Goal: Information Seeking & Learning: Learn about a topic

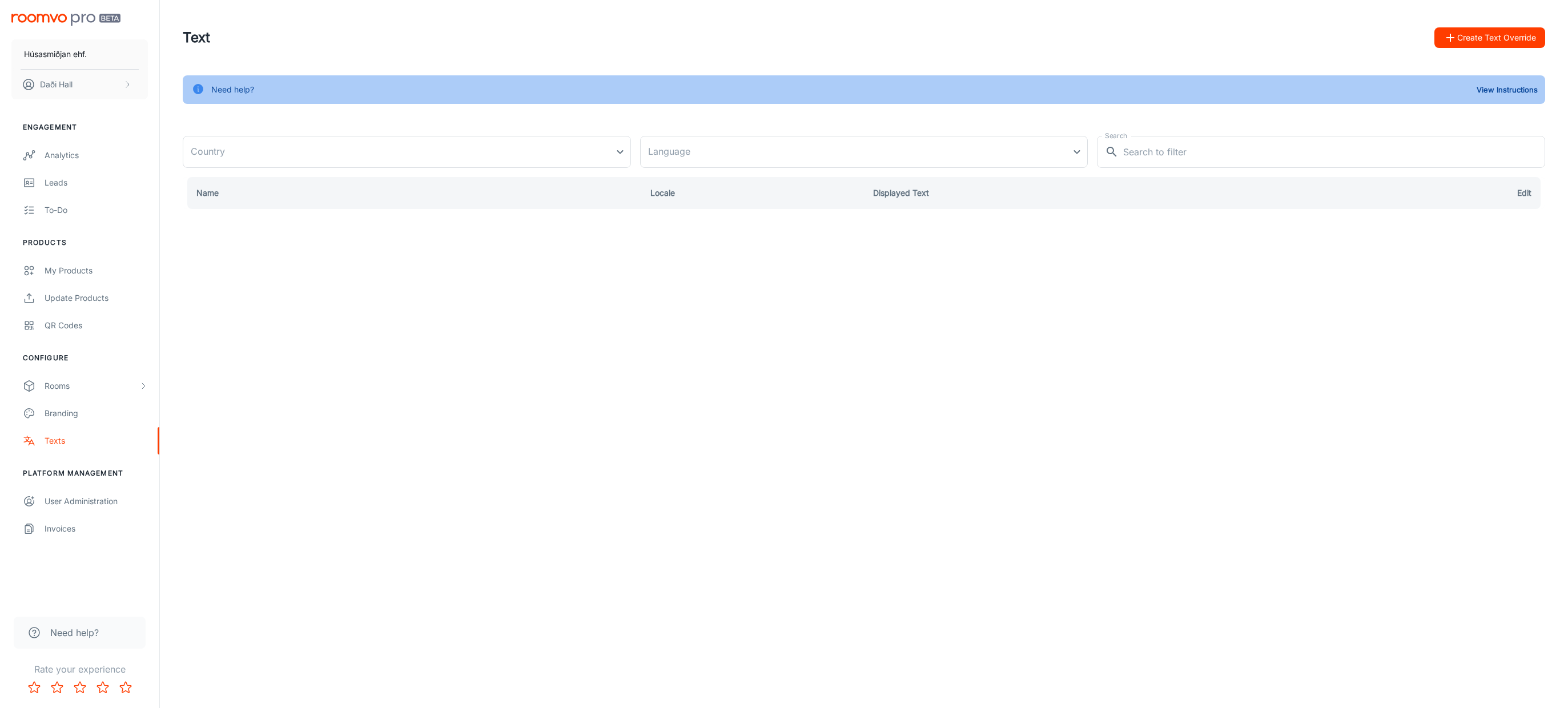
type input "[GEOGRAPHIC_DATA]"
type input "en-us"
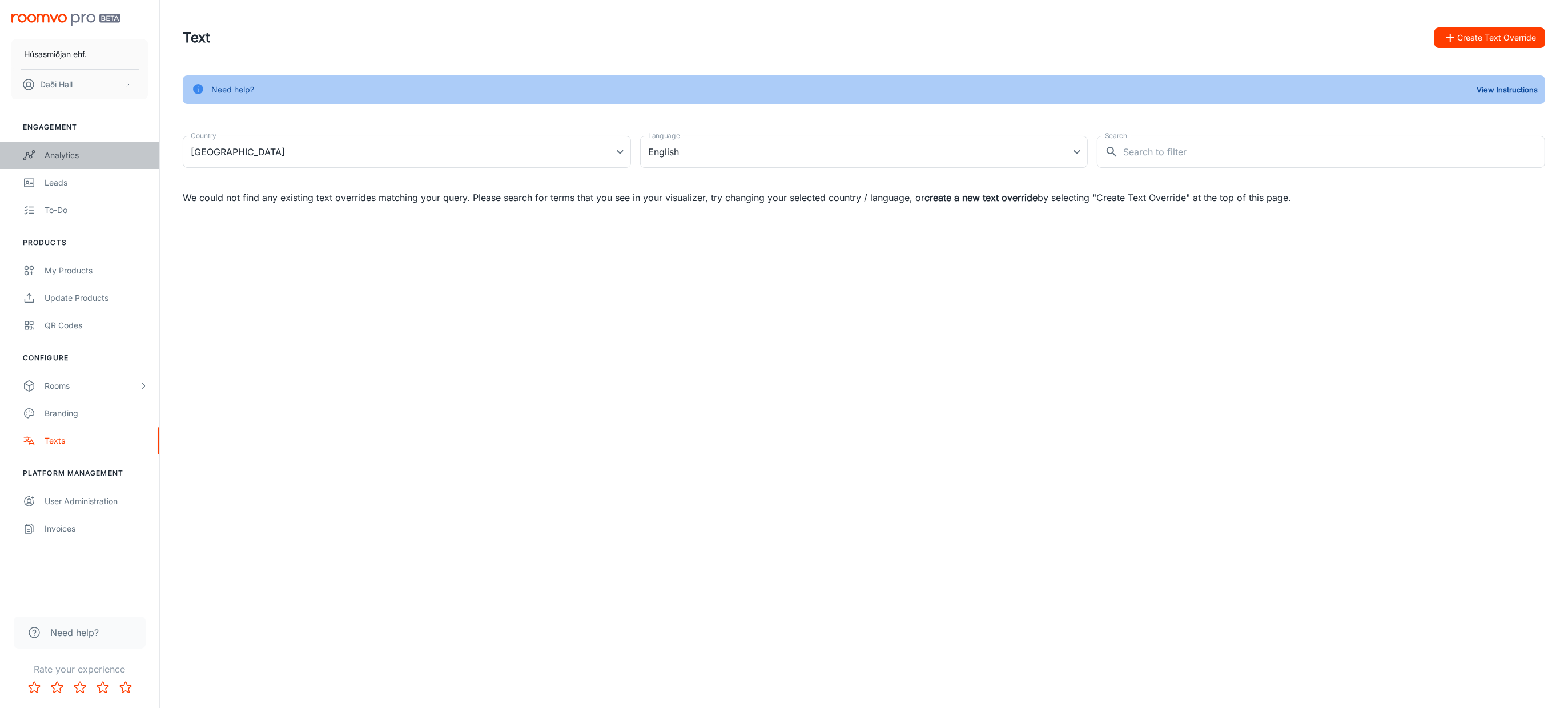
click at [75, 160] on div "Analytics" at bounding box center [96, 155] width 103 height 13
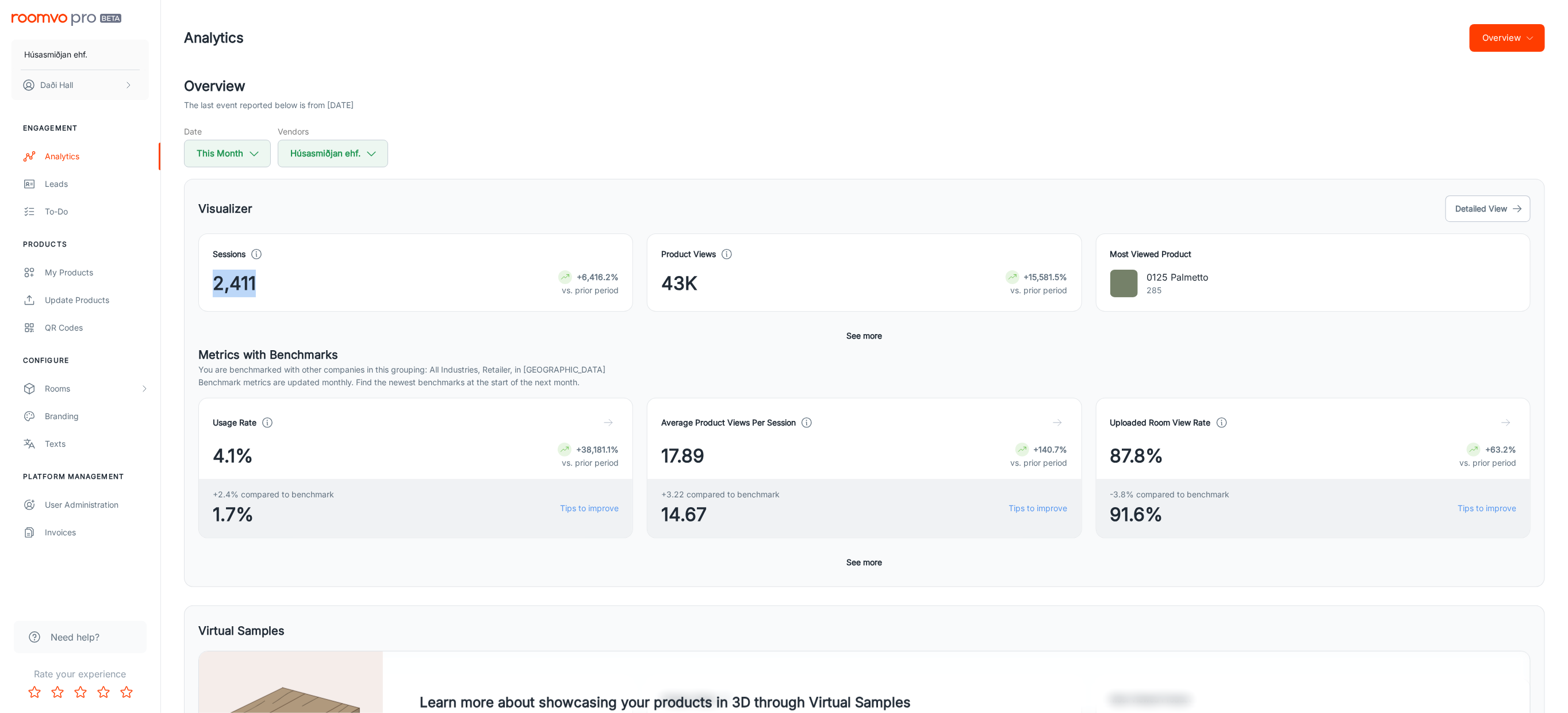
drag, startPoint x: 262, startPoint y: 285, endPoint x: 209, endPoint y: 284, distance: 53.0
click at [209, 284] on div "Sessions 2,411 +6,416.2% vs. prior period" at bounding box center [416, 272] width 435 height 78
drag, startPoint x: 679, startPoint y: 291, endPoint x: 690, endPoint y: 291, distance: 11.0
click at [690, 291] on span "43K" at bounding box center [679, 283] width 36 height 28
click at [677, 291] on span "43K" at bounding box center [679, 283] width 36 height 28
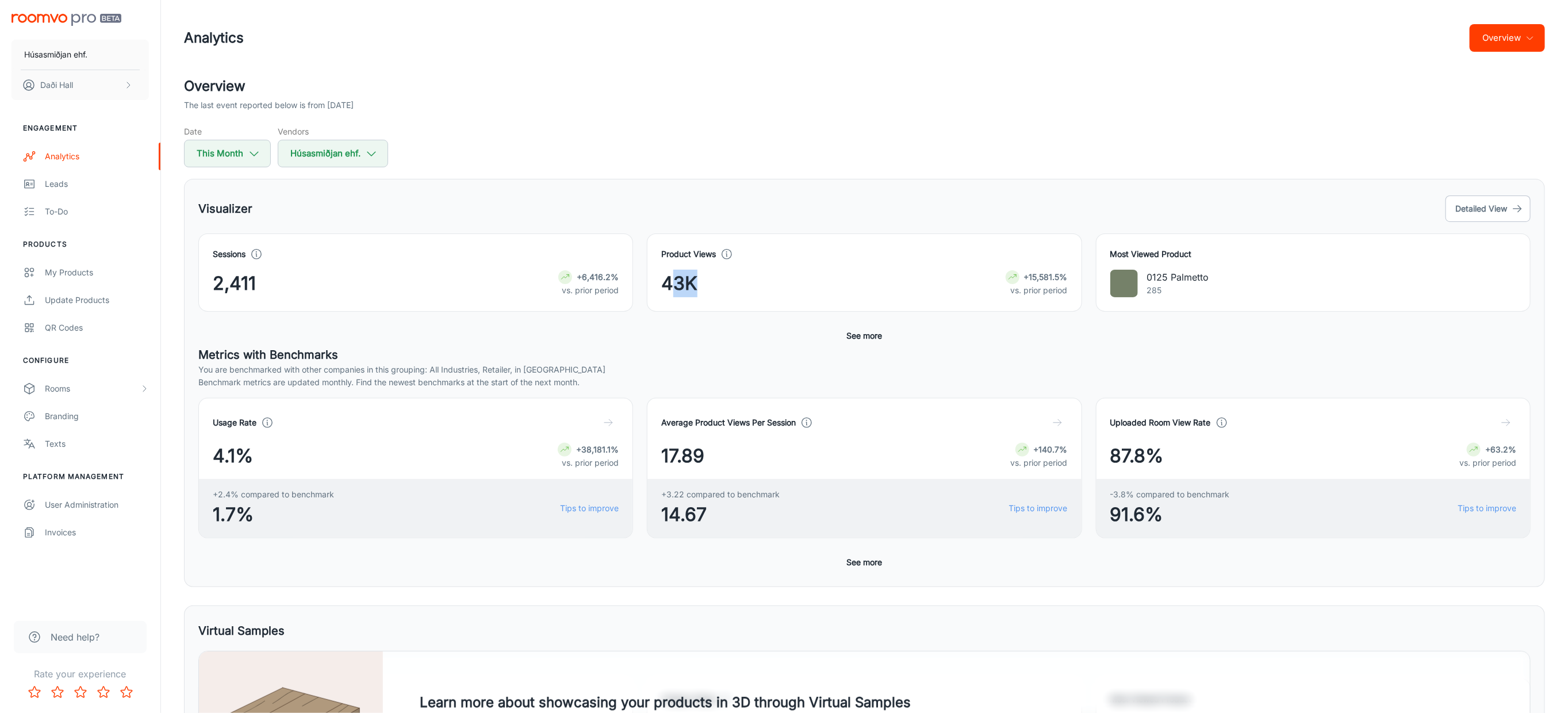
drag, startPoint x: 670, startPoint y: 291, endPoint x: 692, endPoint y: 291, distance: 22.0
click at [692, 291] on span "43K" at bounding box center [679, 283] width 36 height 28
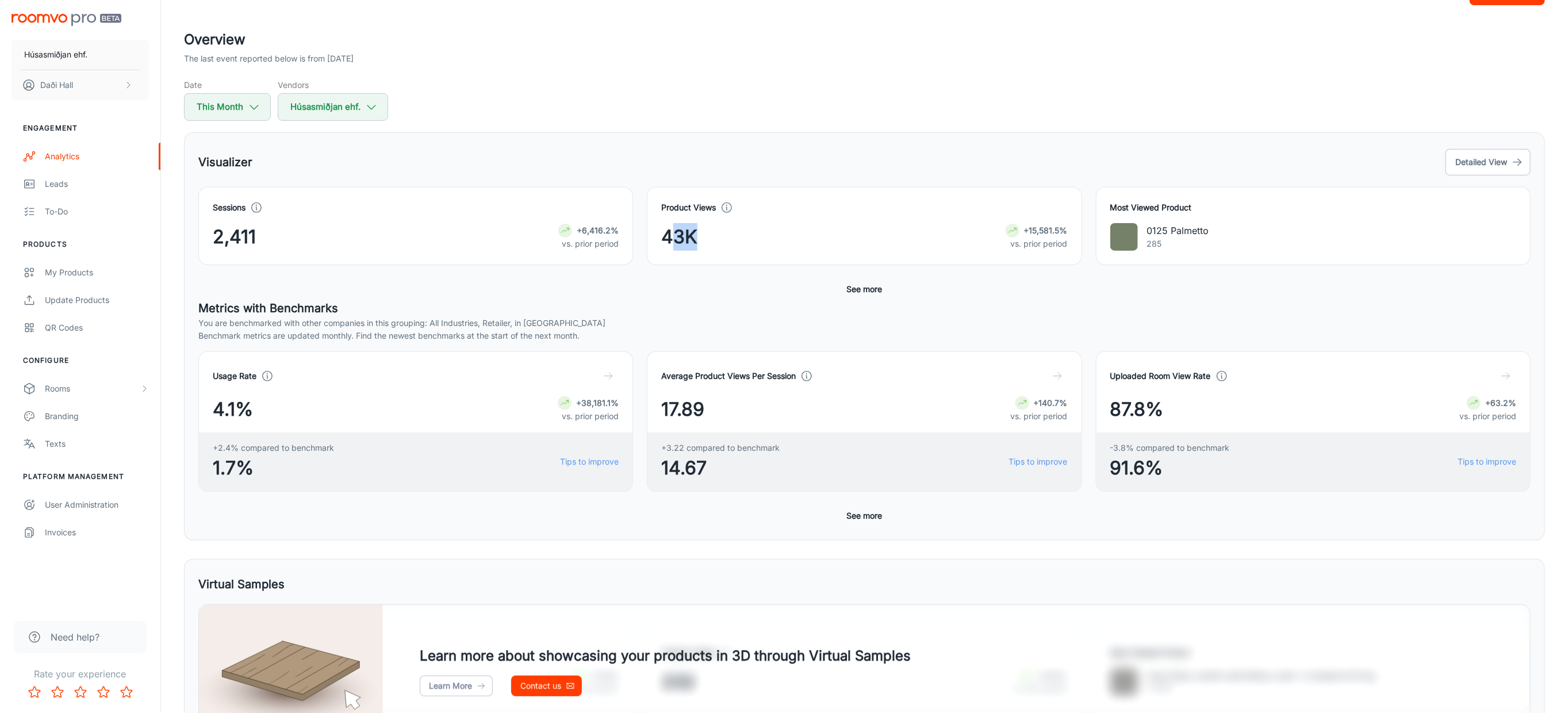
scroll to position [72, 0]
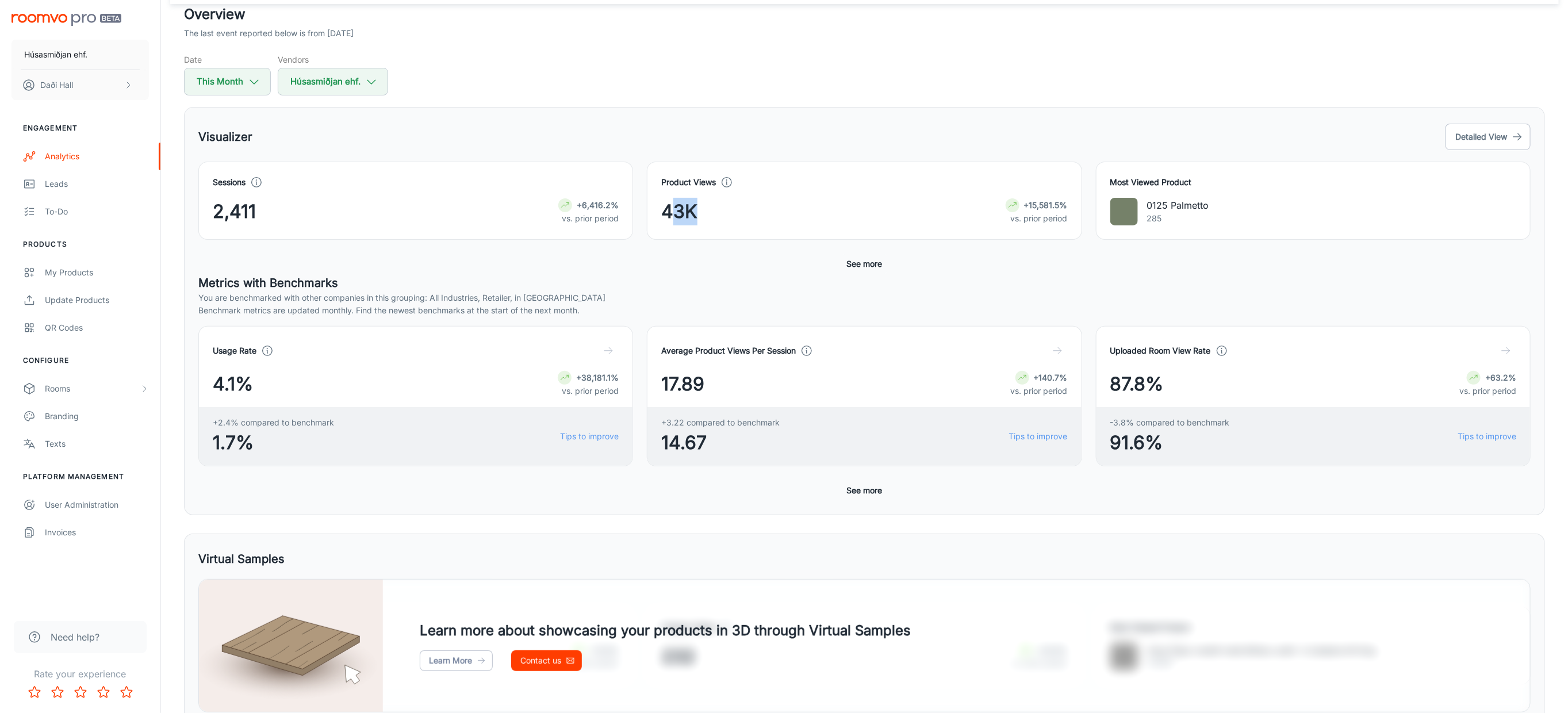
click at [869, 262] on button "See more" at bounding box center [864, 264] width 45 height 21
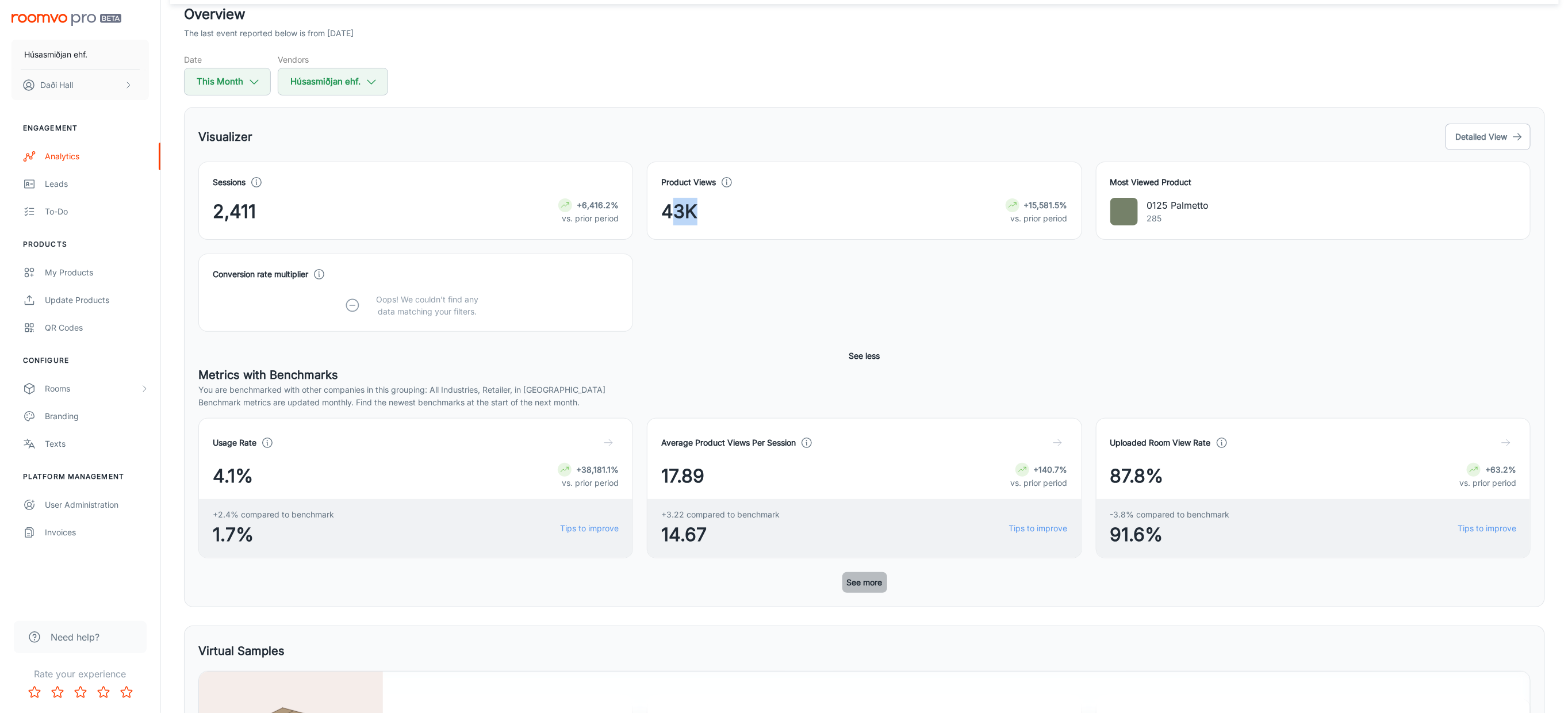
click at [858, 585] on button "See more" at bounding box center [864, 582] width 45 height 21
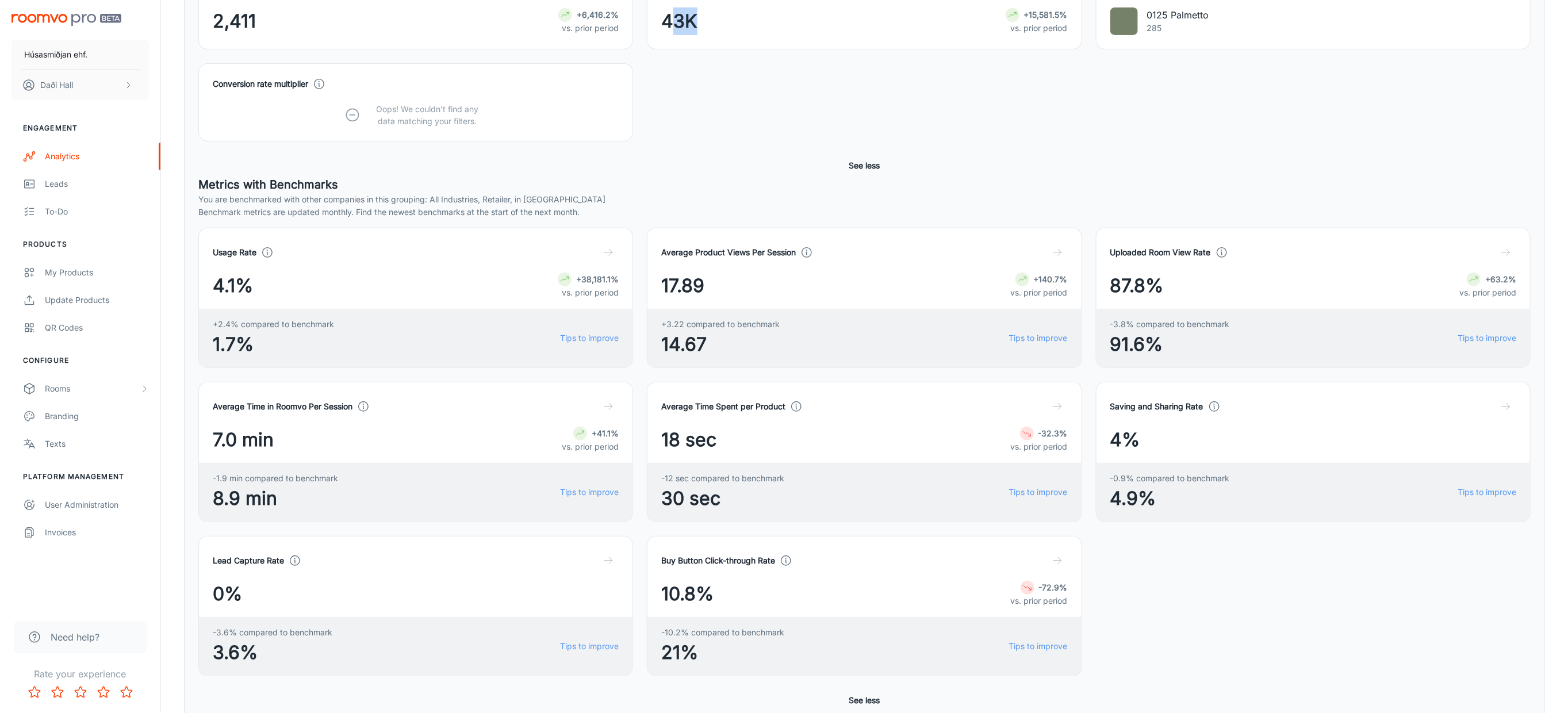
scroll to position [288, 0]
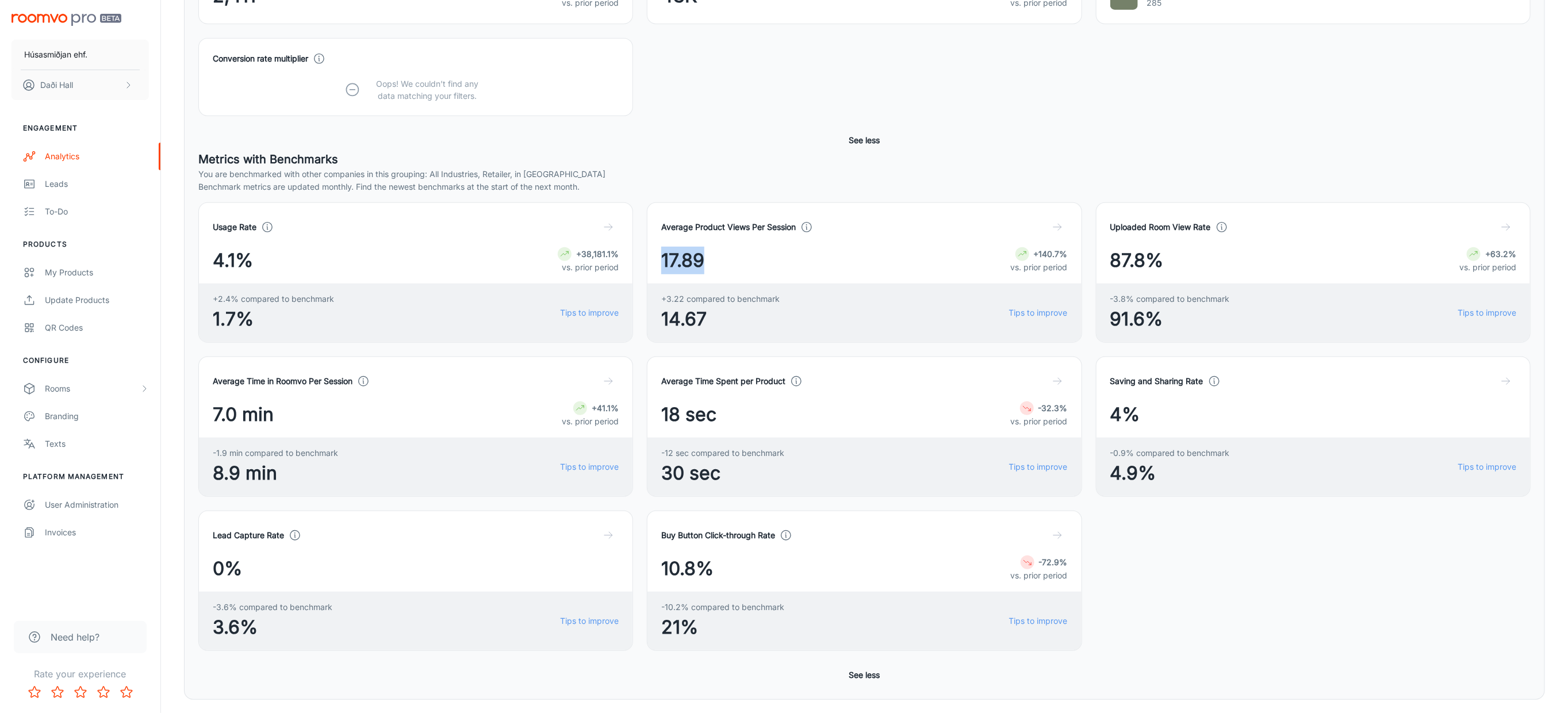
drag, startPoint x: 657, startPoint y: 257, endPoint x: 721, endPoint y: 257, distance: 64.0
click at [721, 257] on div "Average Product Views Per Session 17.89 +140.7% vs. prior period +3.22 compared…" at bounding box center [864, 272] width 435 height 140
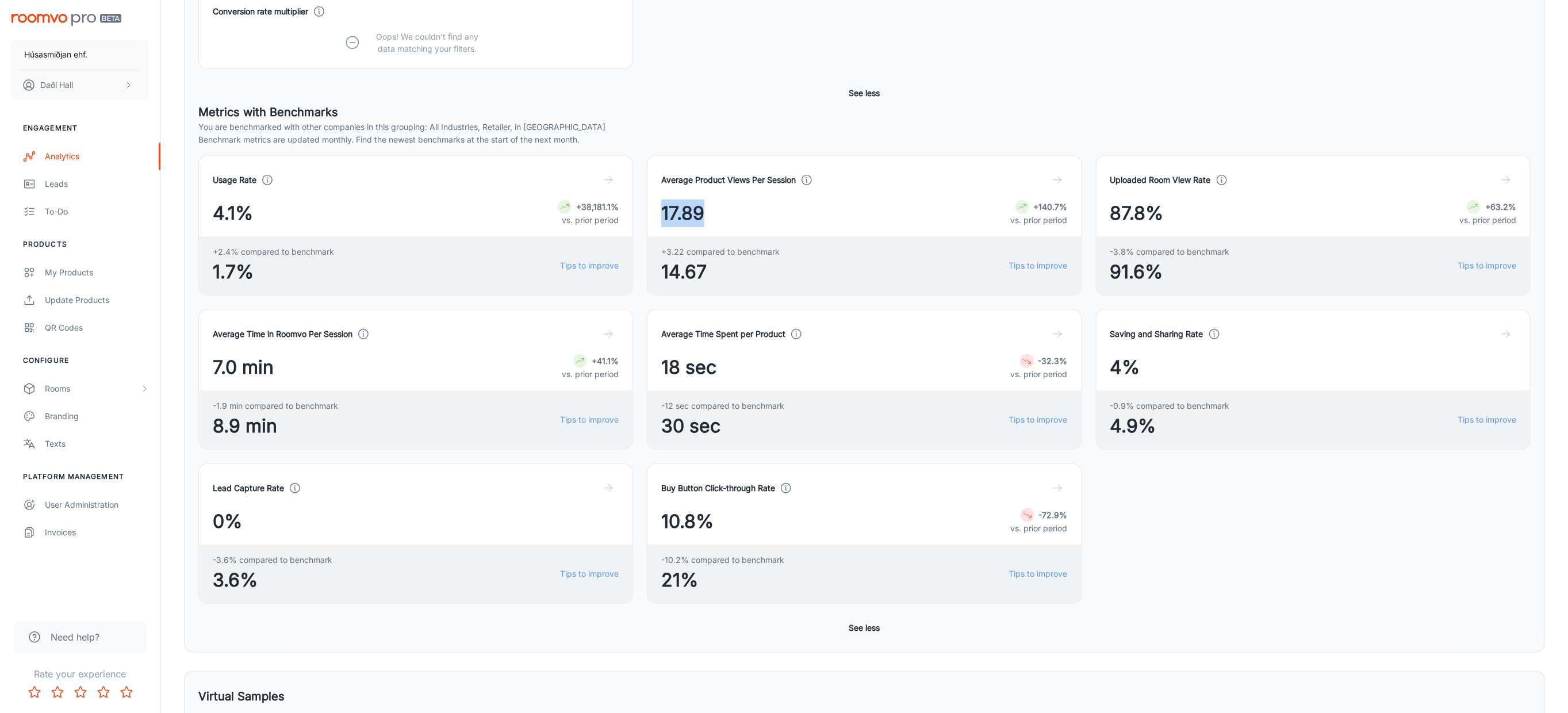
scroll to position [360, 0]
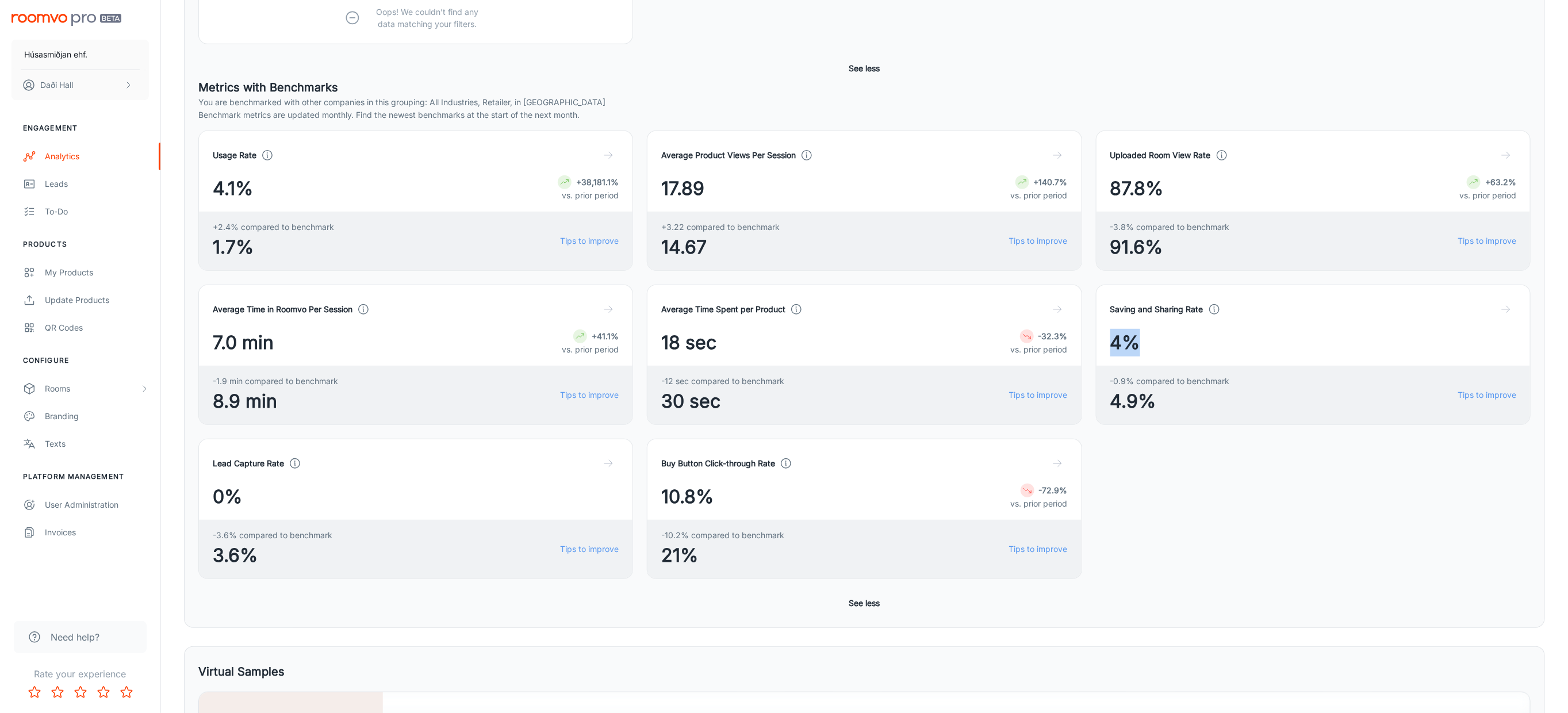
drag, startPoint x: 1113, startPoint y: 343, endPoint x: 1148, endPoint y: 343, distance: 35.0
click at [1148, 343] on div "4%" at bounding box center [1313, 343] width 406 height 28
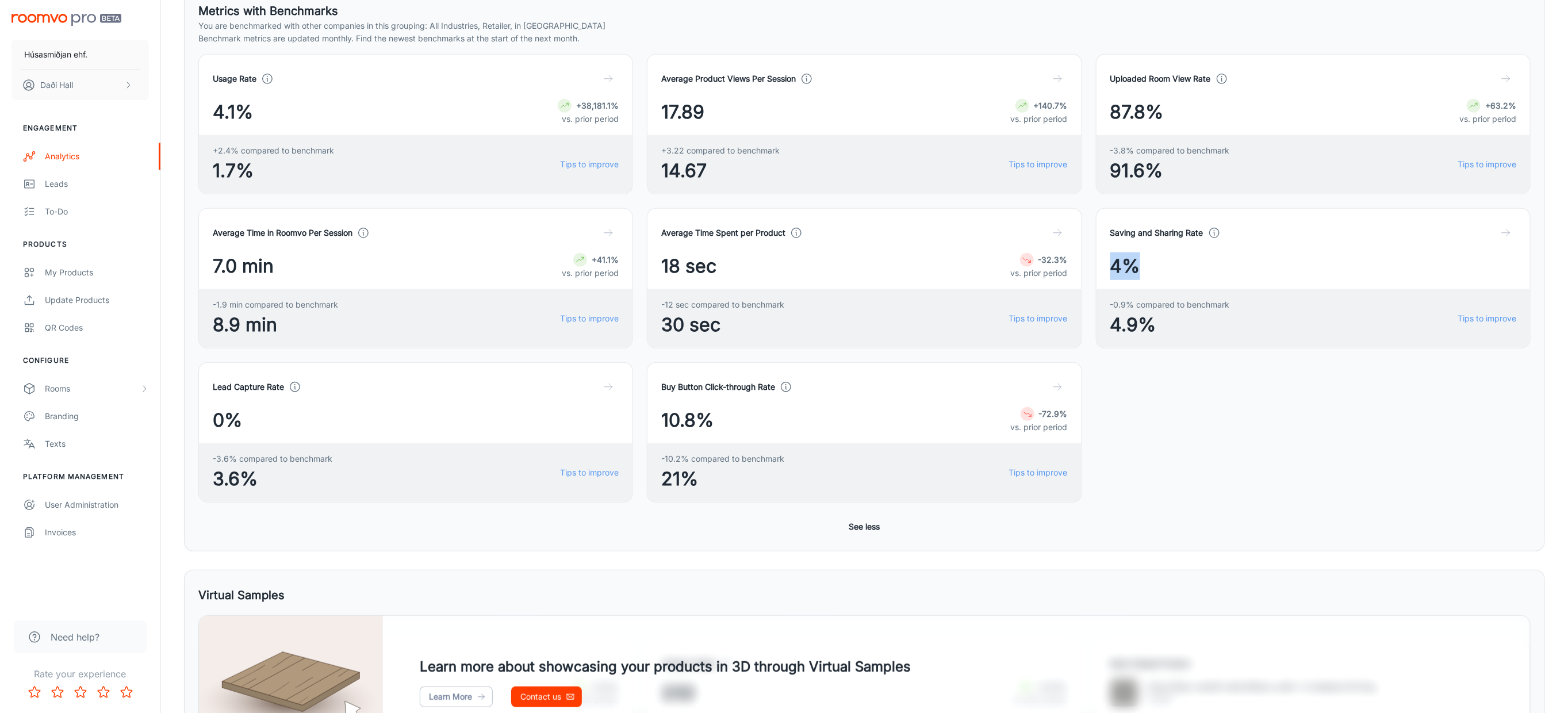
scroll to position [0, 0]
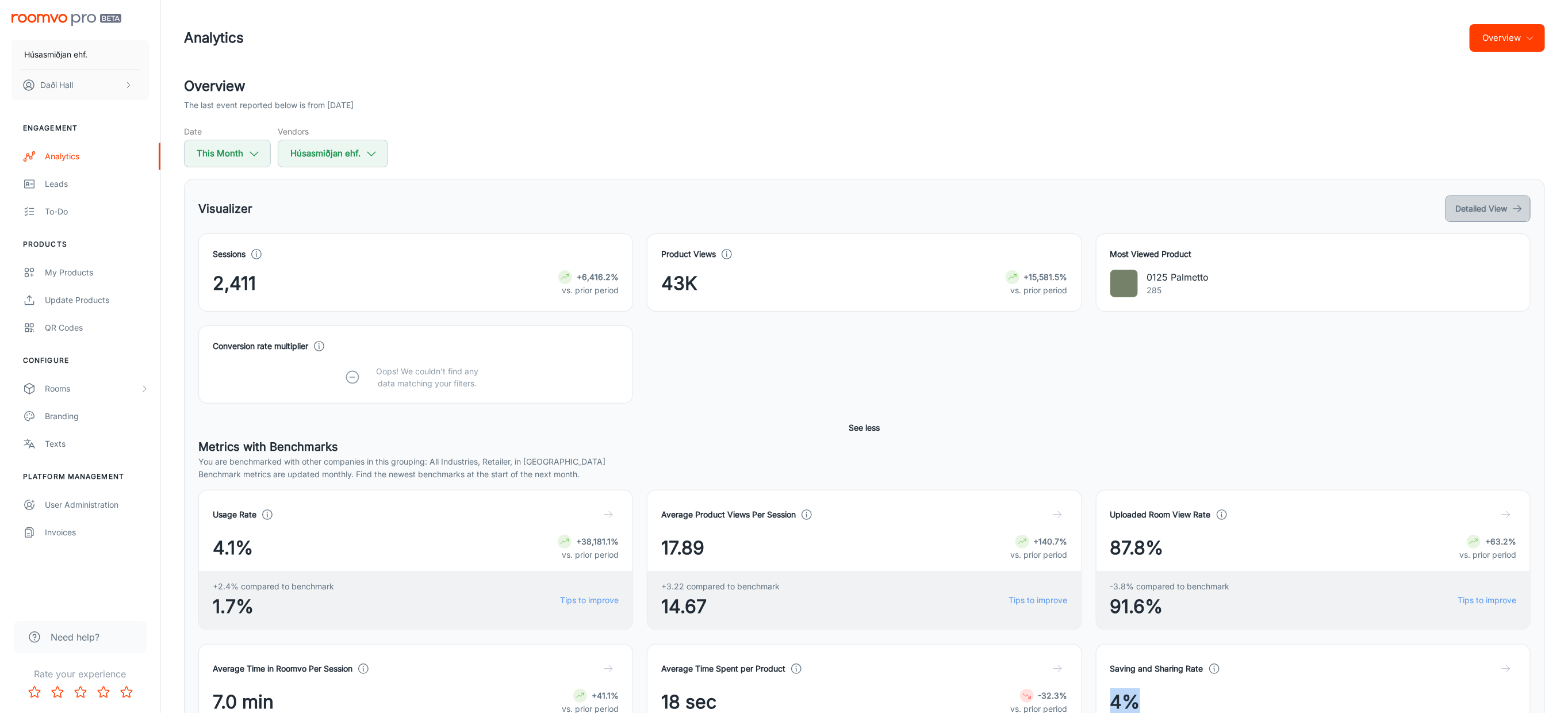
click at [1520, 212] on icon "button" at bounding box center [1518, 209] width 11 height 11
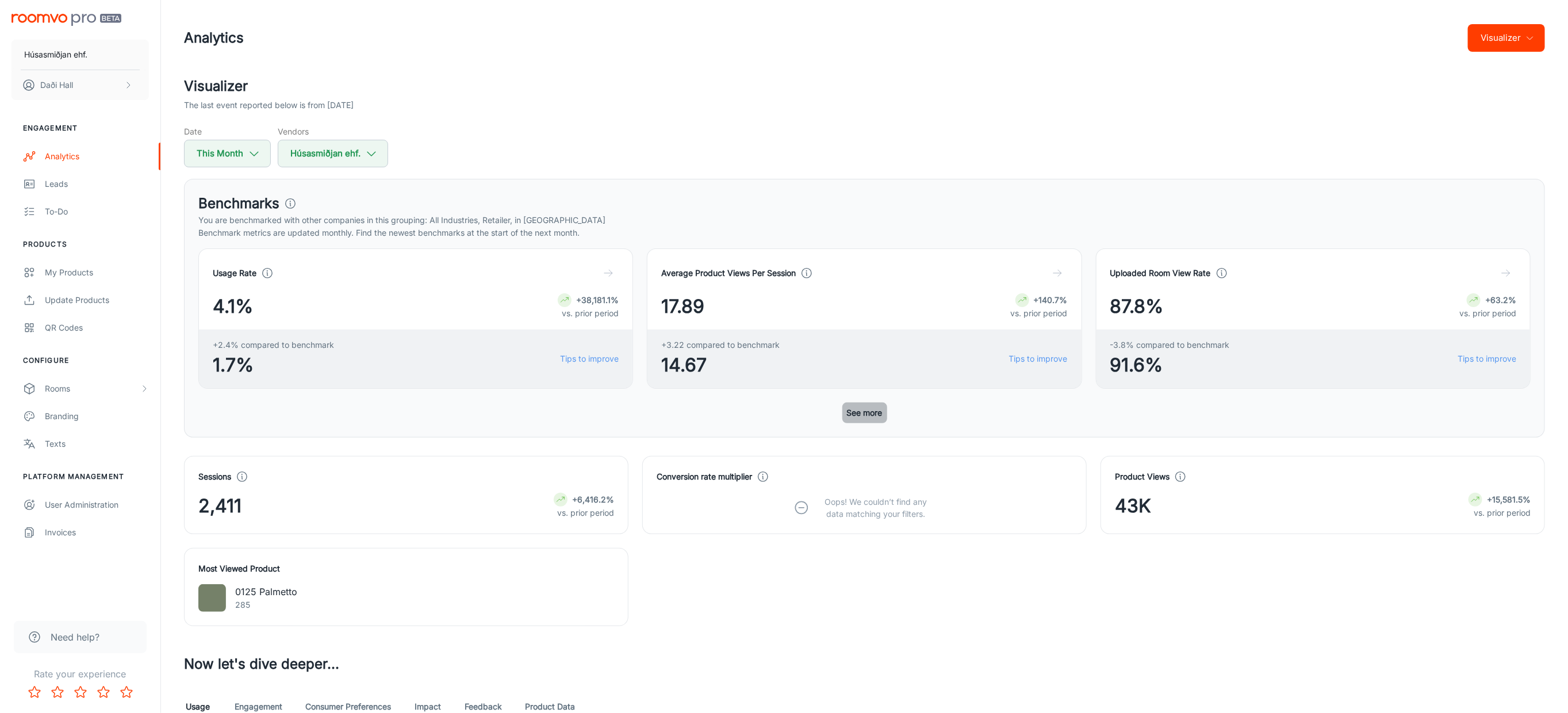
click at [867, 413] on button "See more" at bounding box center [864, 412] width 45 height 21
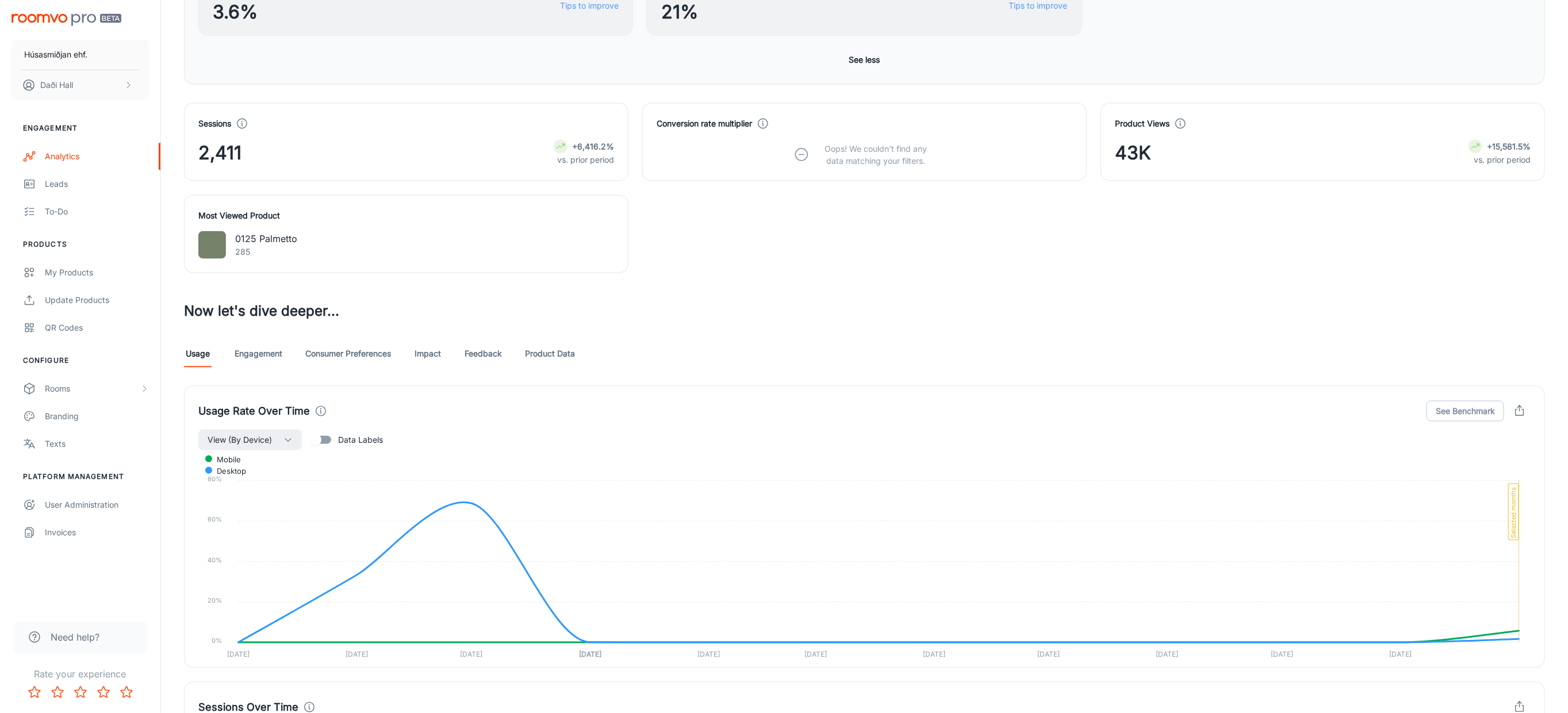
scroll to position [647, 0]
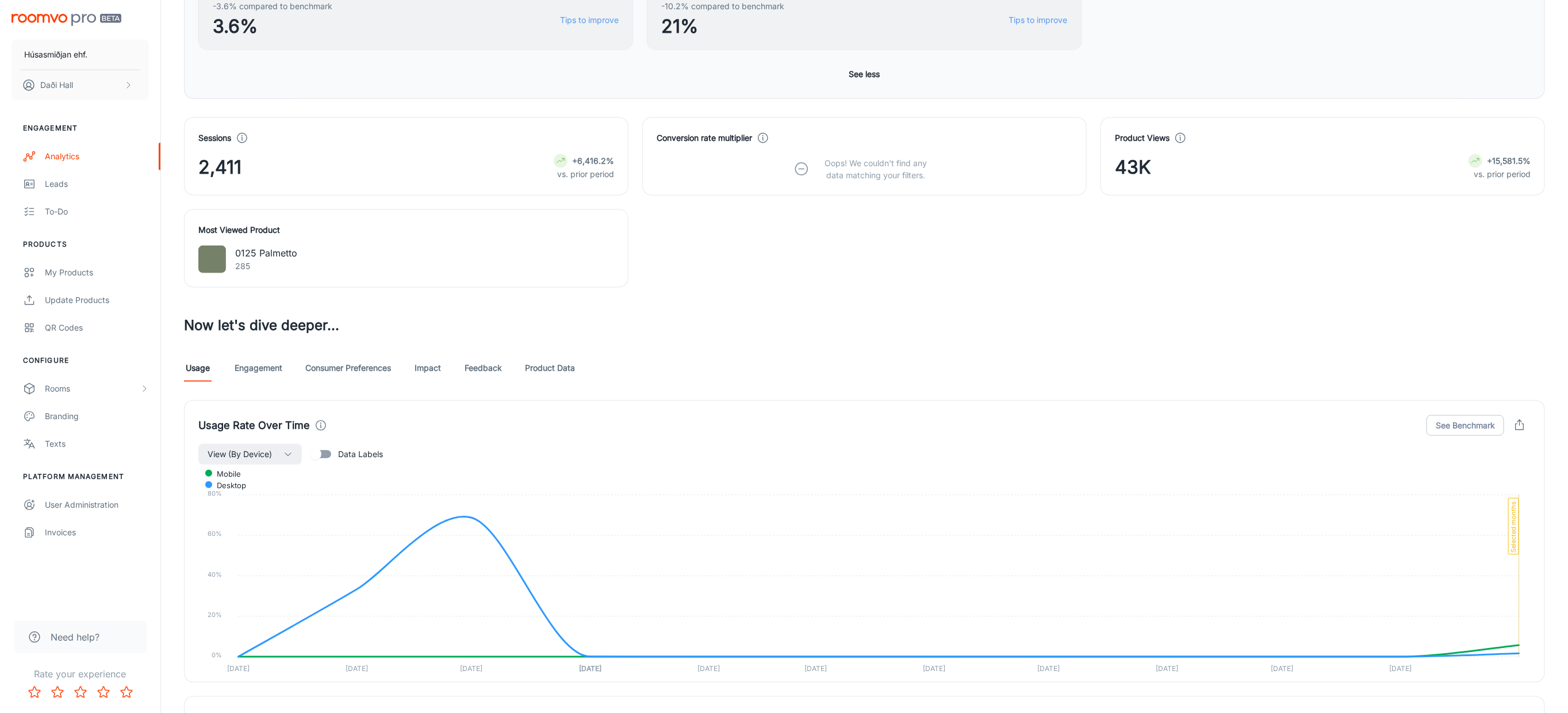
click at [268, 372] on link "Engagement" at bounding box center [258, 368] width 48 height 28
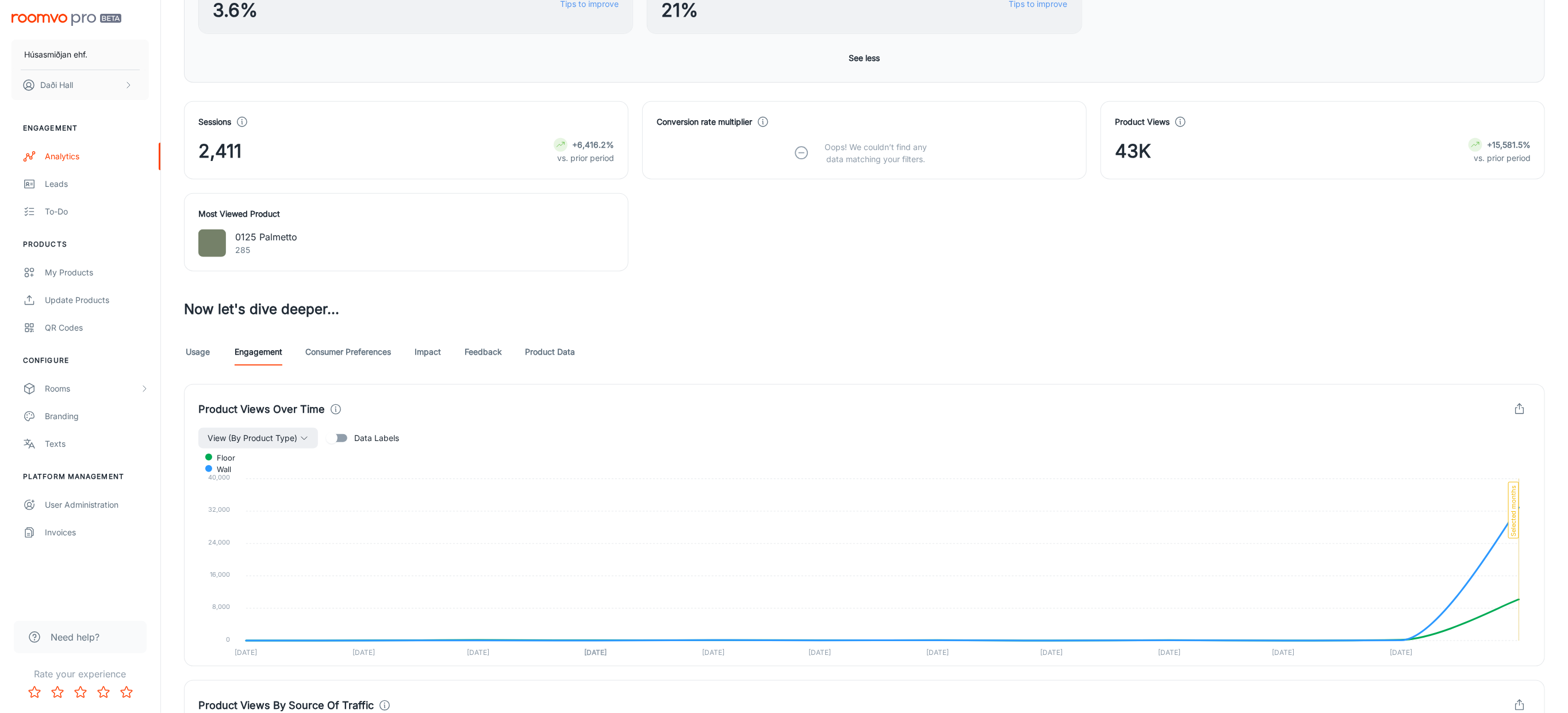
scroll to position [647, 0]
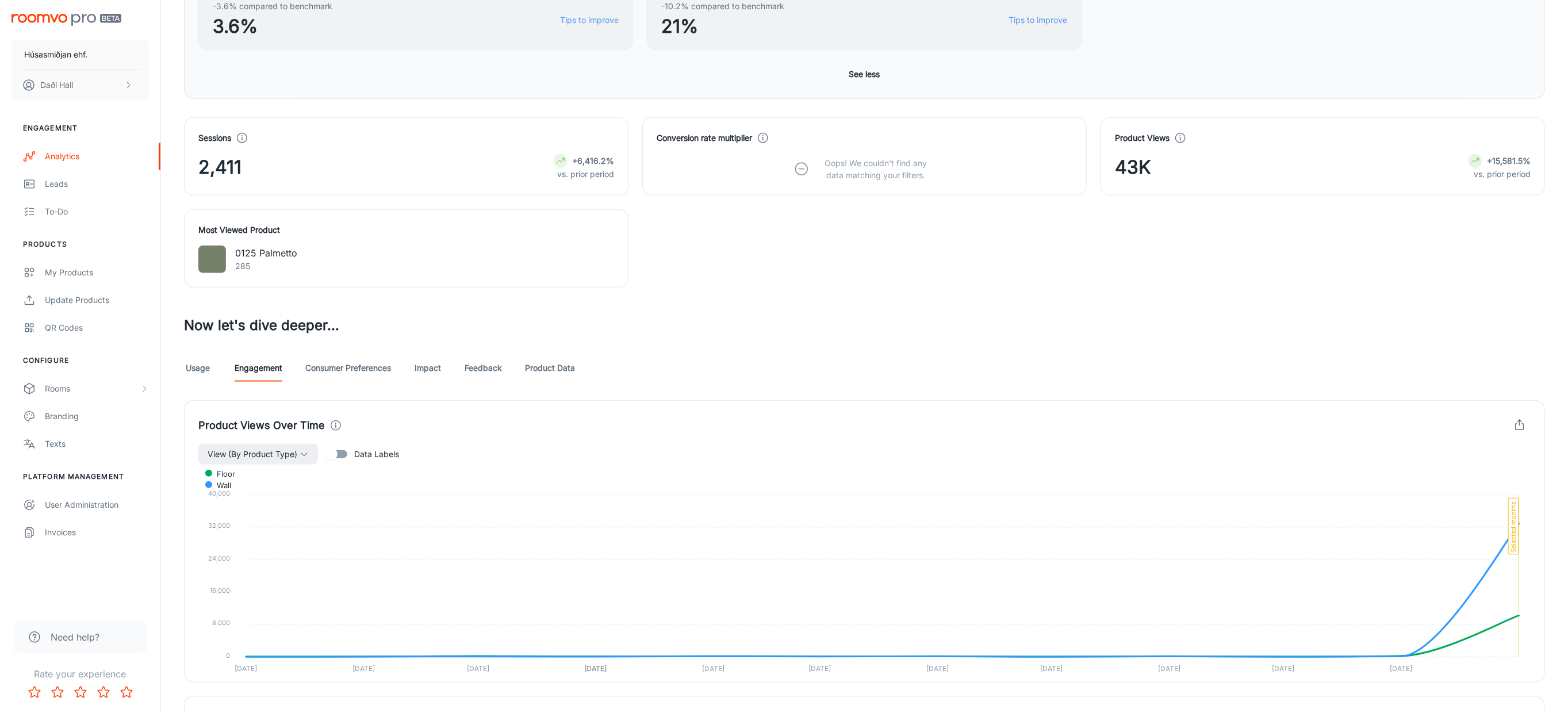
click at [492, 369] on link "Feedback" at bounding box center [483, 368] width 38 height 28
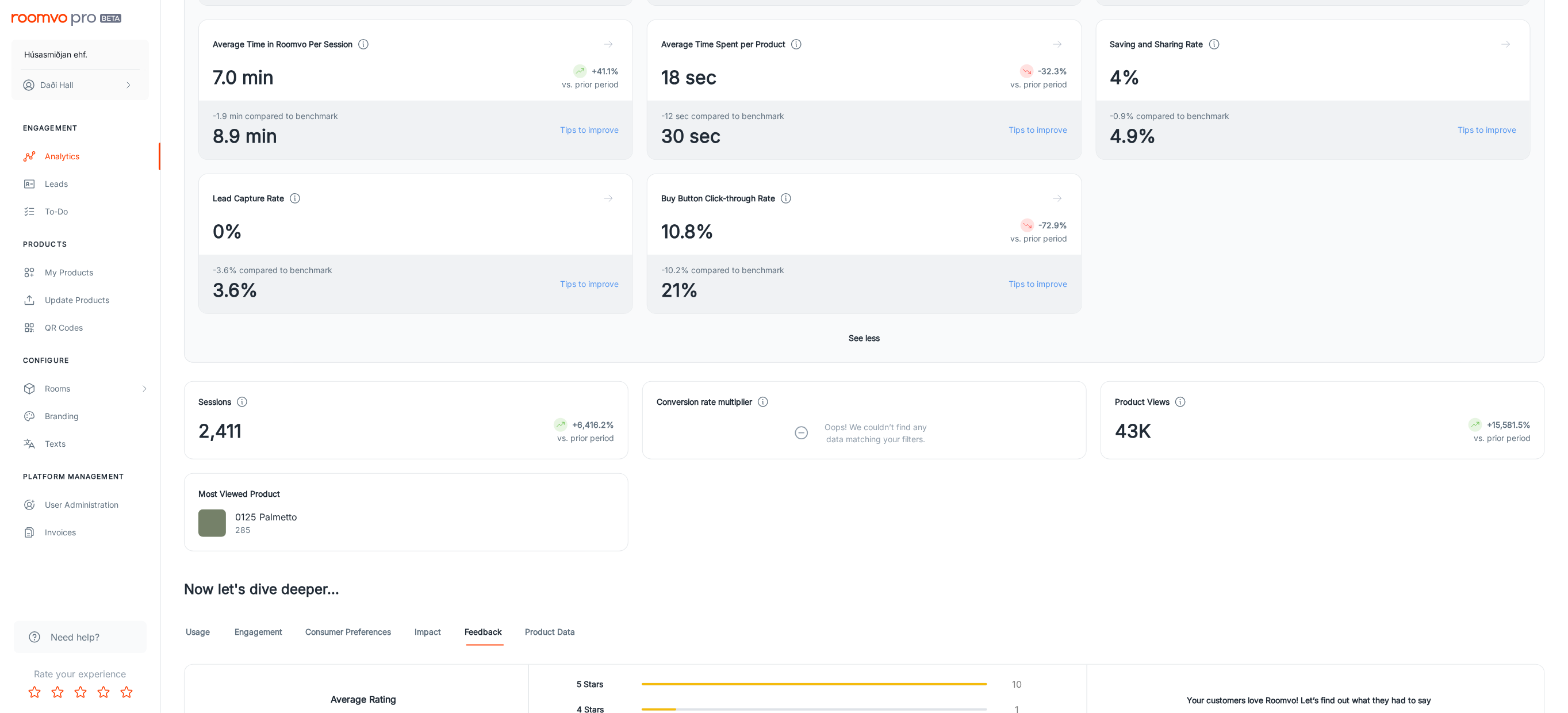
scroll to position [431, 0]
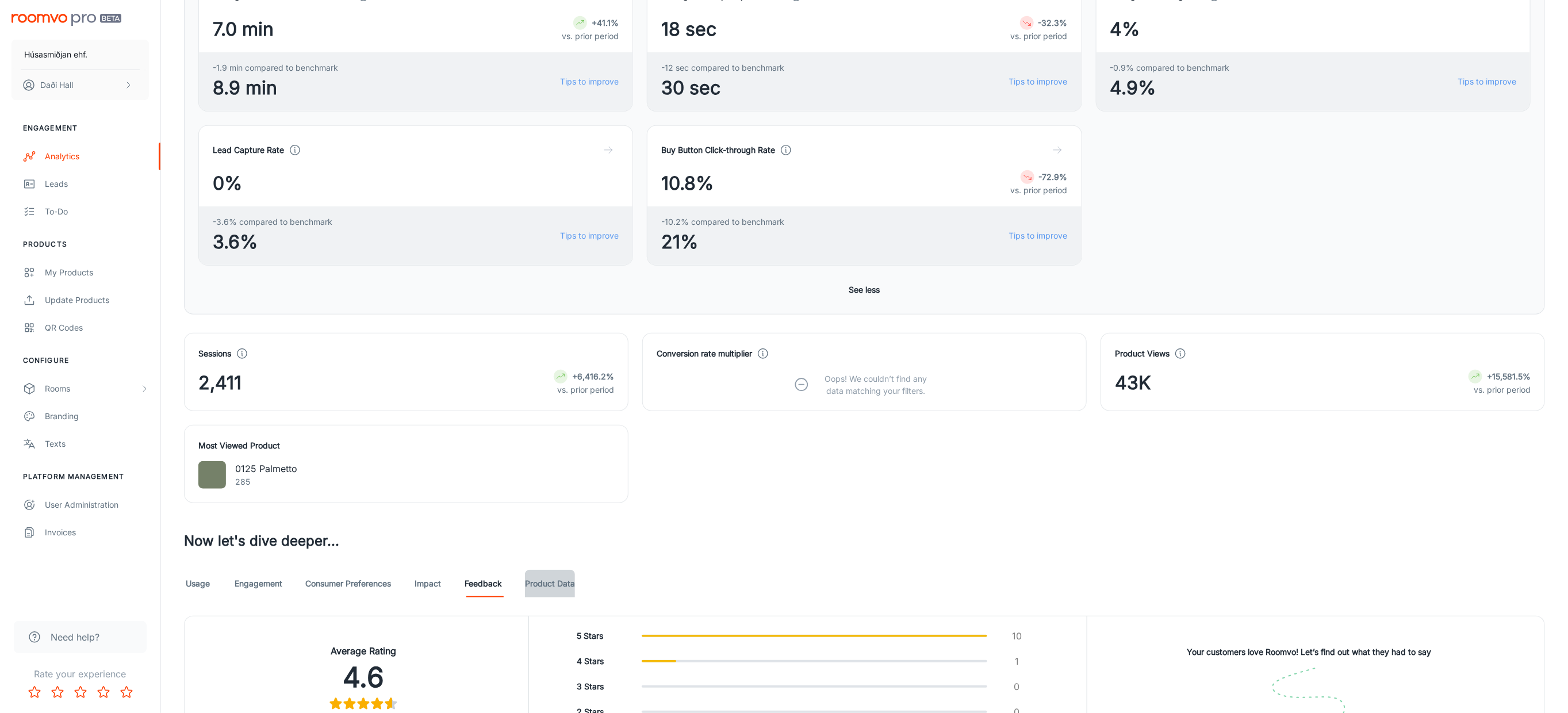
click at [536, 580] on link "Product Data" at bounding box center [550, 584] width 50 height 28
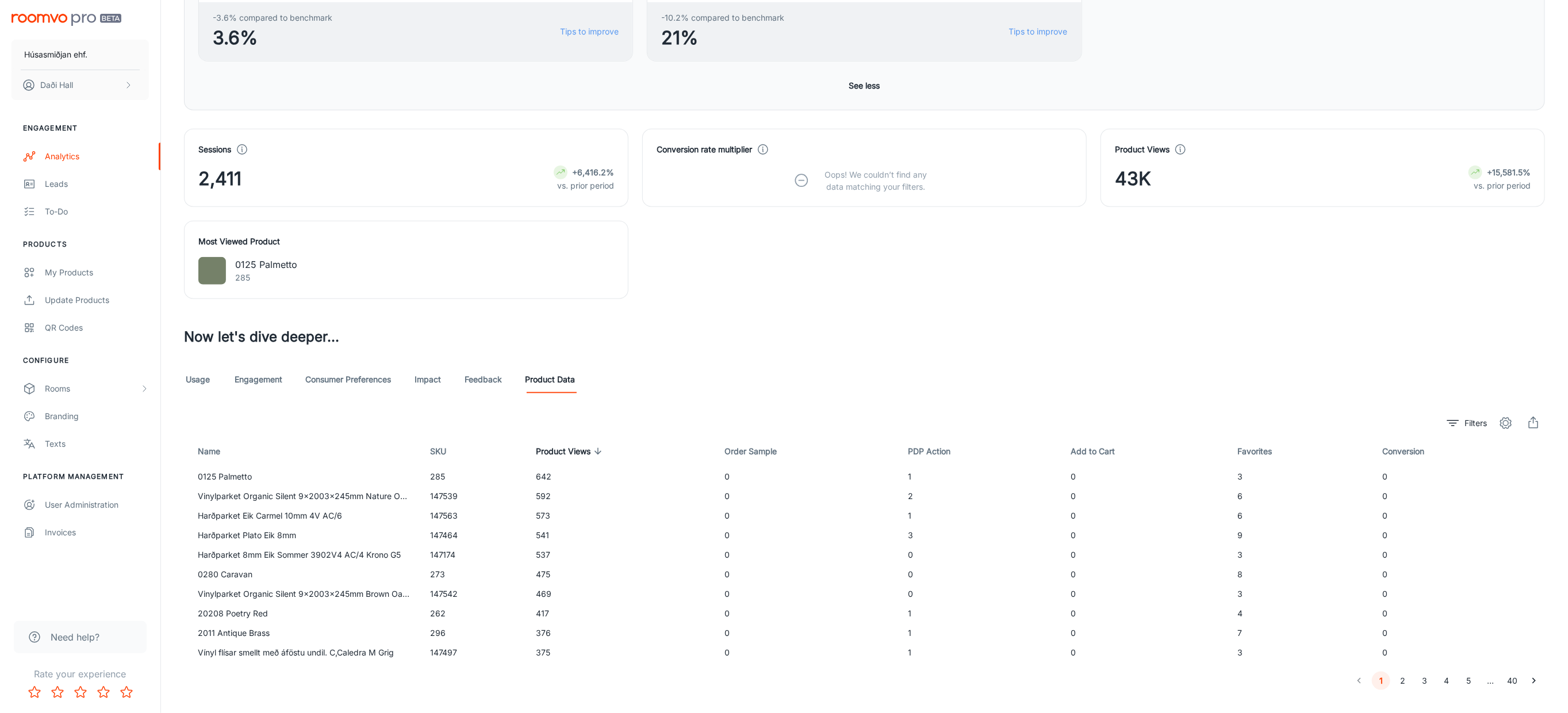
scroll to position [647, 0]
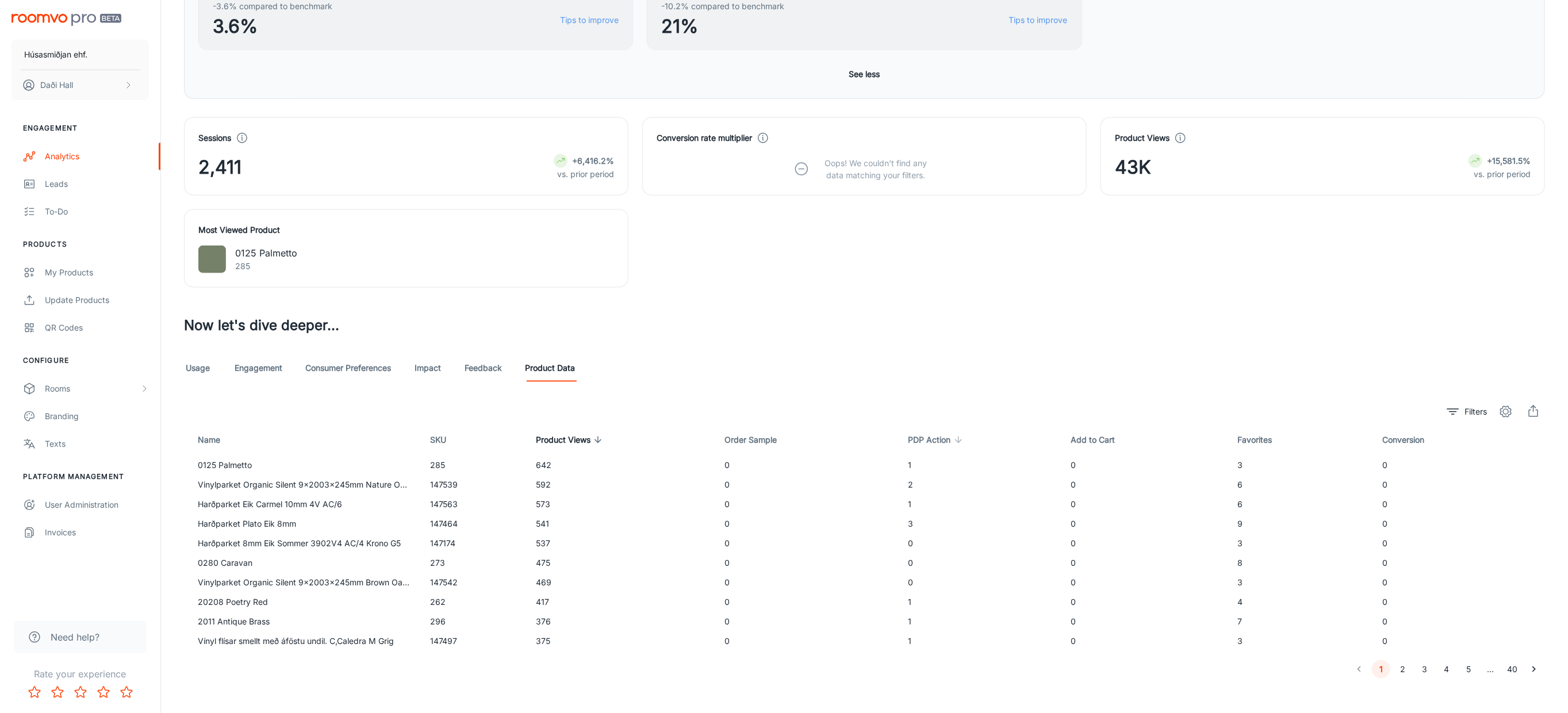
click at [956, 439] on icon at bounding box center [959, 440] width 11 height 11
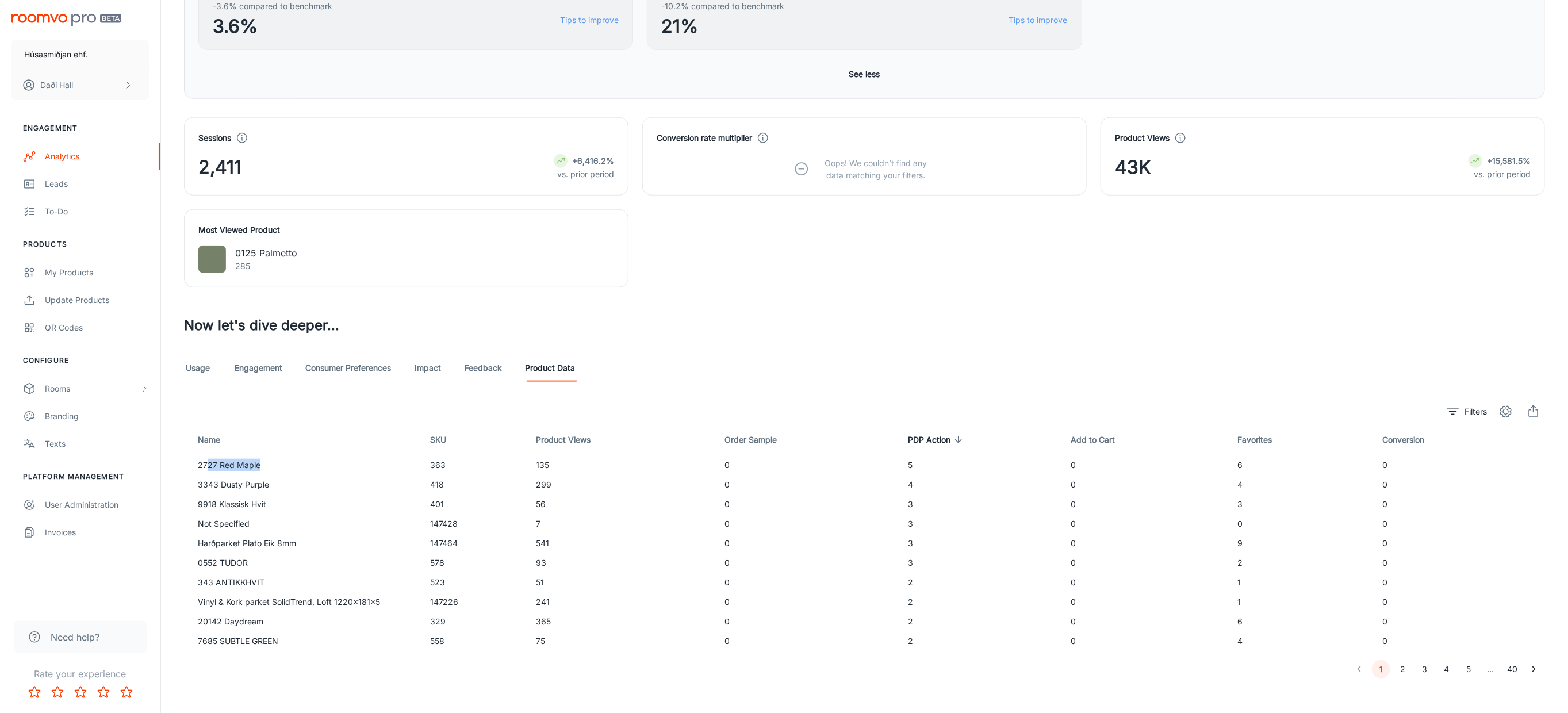
drag, startPoint x: 205, startPoint y: 466, endPoint x: 272, endPoint y: 467, distance: 67.0
click at [272, 467] on td "2727 Red Maple" at bounding box center [302, 466] width 237 height 20
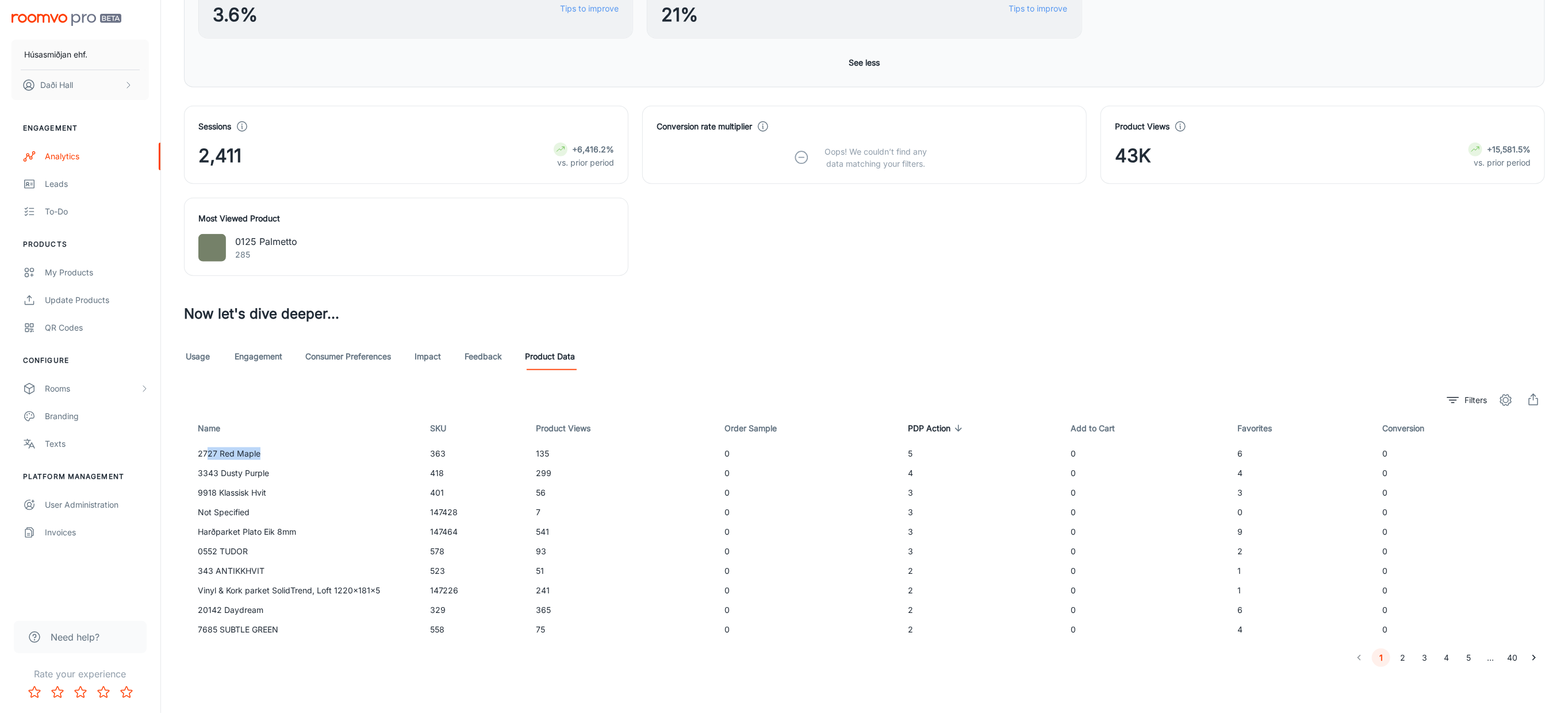
scroll to position [660, 0]
drag, startPoint x: 214, startPoint y: 532, endPoint x: 950, endPoint y: 532, distance: 736.0
click at [950, 532] on tr "Harðparket Plato Eik 8mm 147464 541 0 3 0 9 0" at bounding box center [864, 532] width 1361 height 20
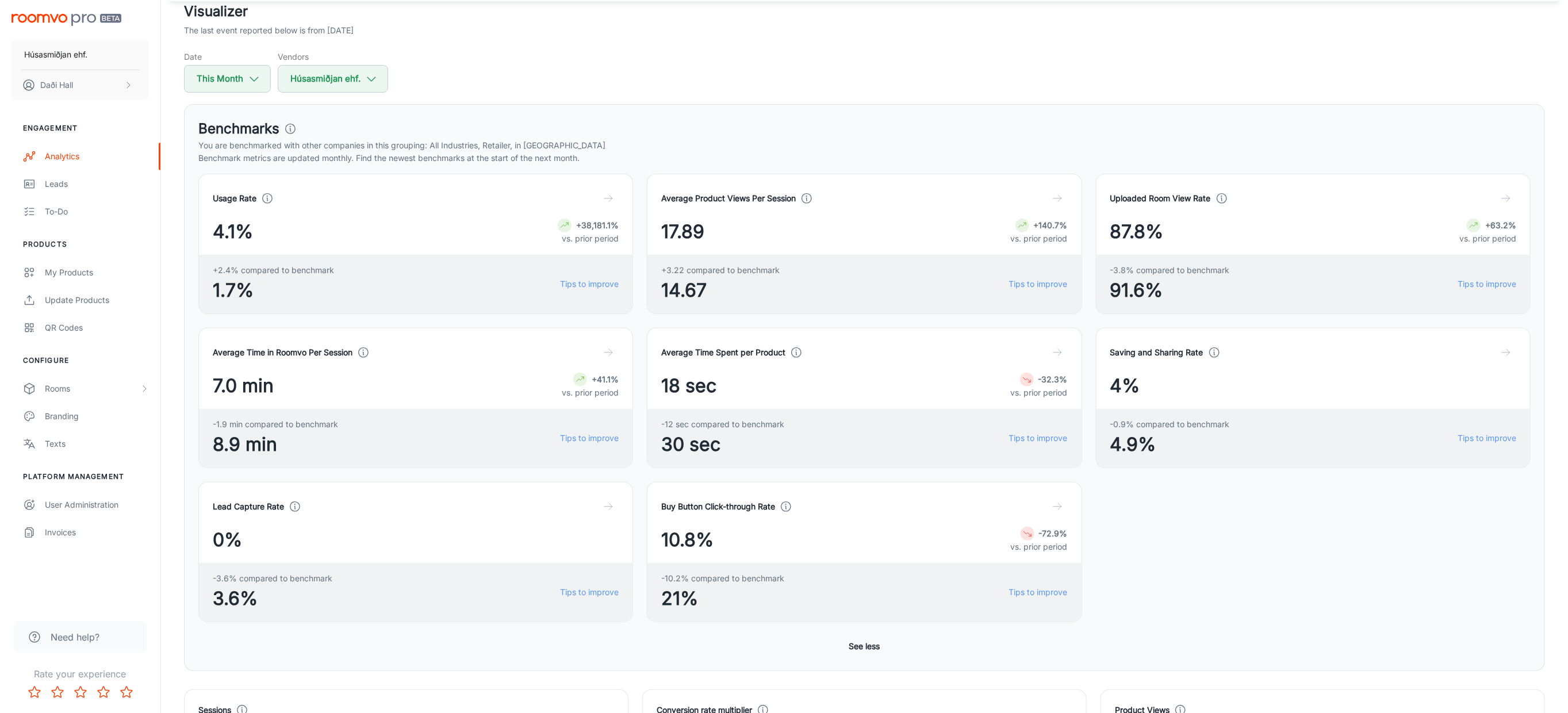
scroll to position [0, 0]
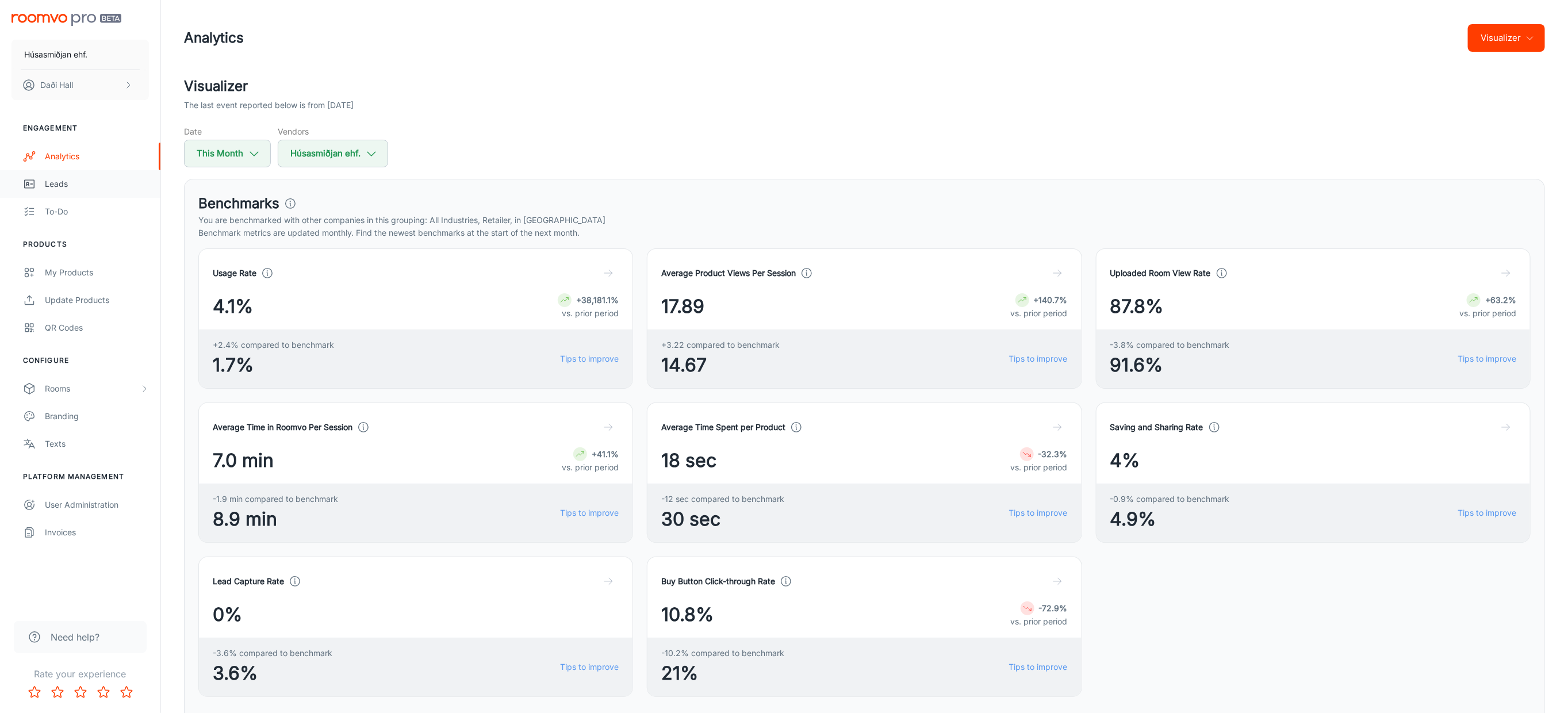
click at [33, 178] on icon "scrollable content" at bounding box center [29, 183] width 13 height 14
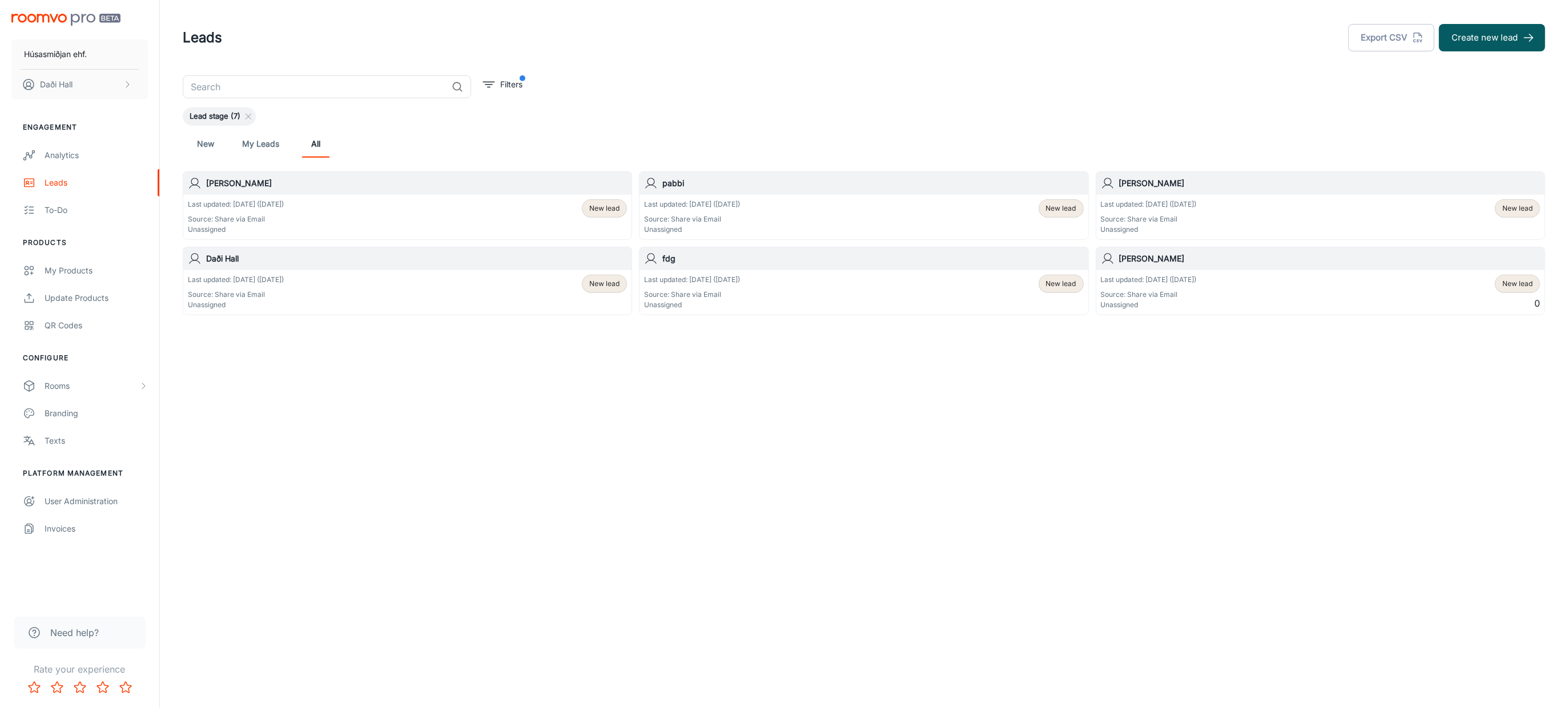
click at [675, 184] on h6 "pabbi" at bounding box center [873, 184] width 421 height 13
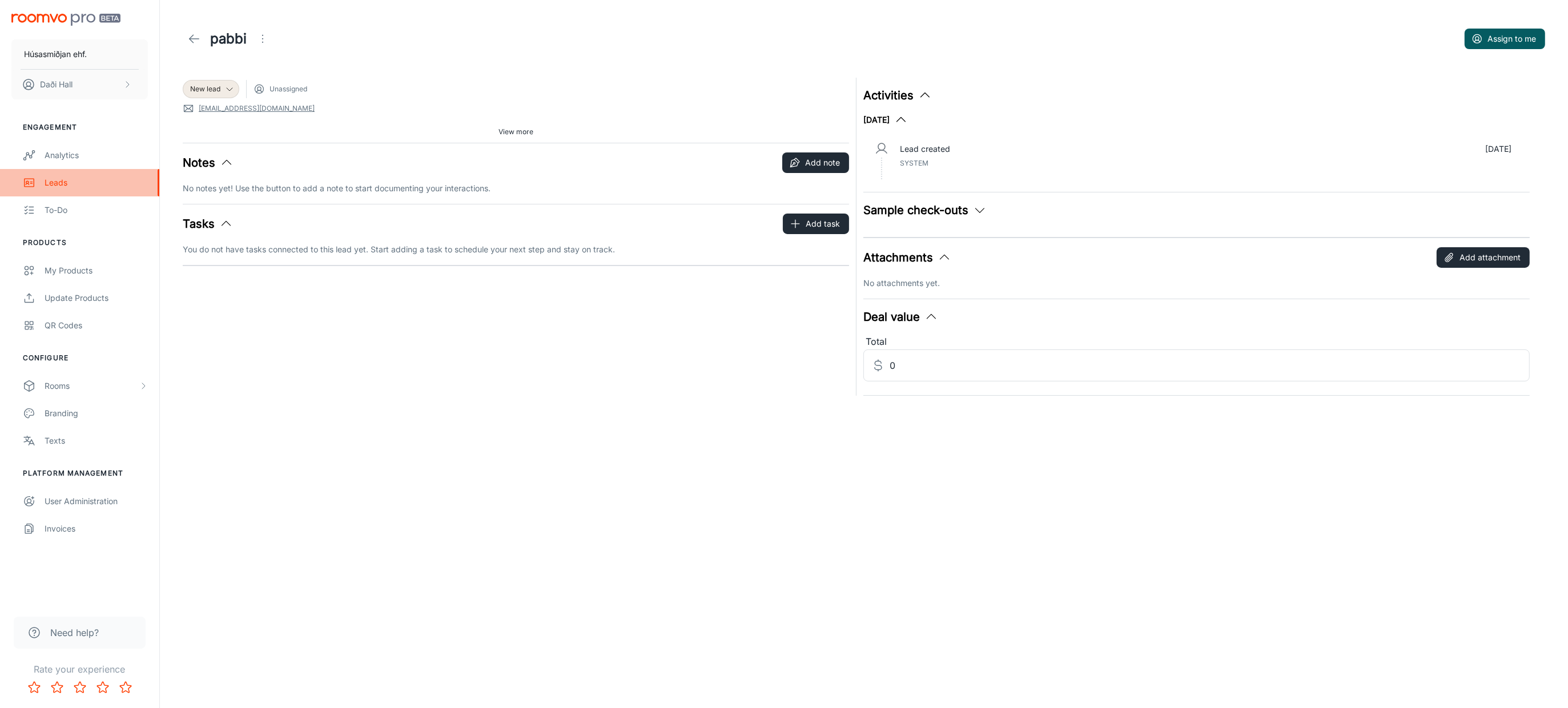
click at [58, 188] on div "Leads" at bounding box center [96, 183] width 103 height 13
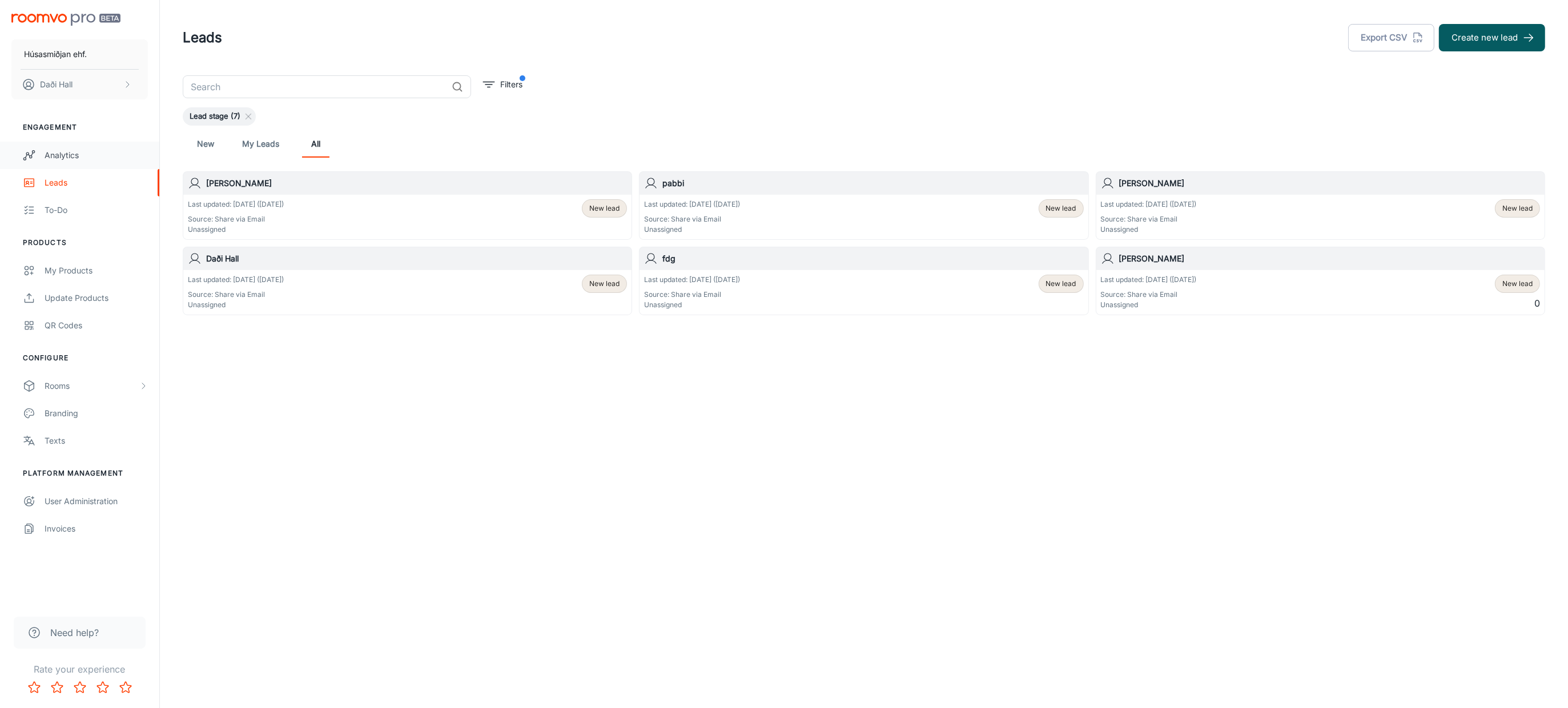
click at [64, 157] on div "Analytics" at bounding box center [96, 155] width 103 height 13
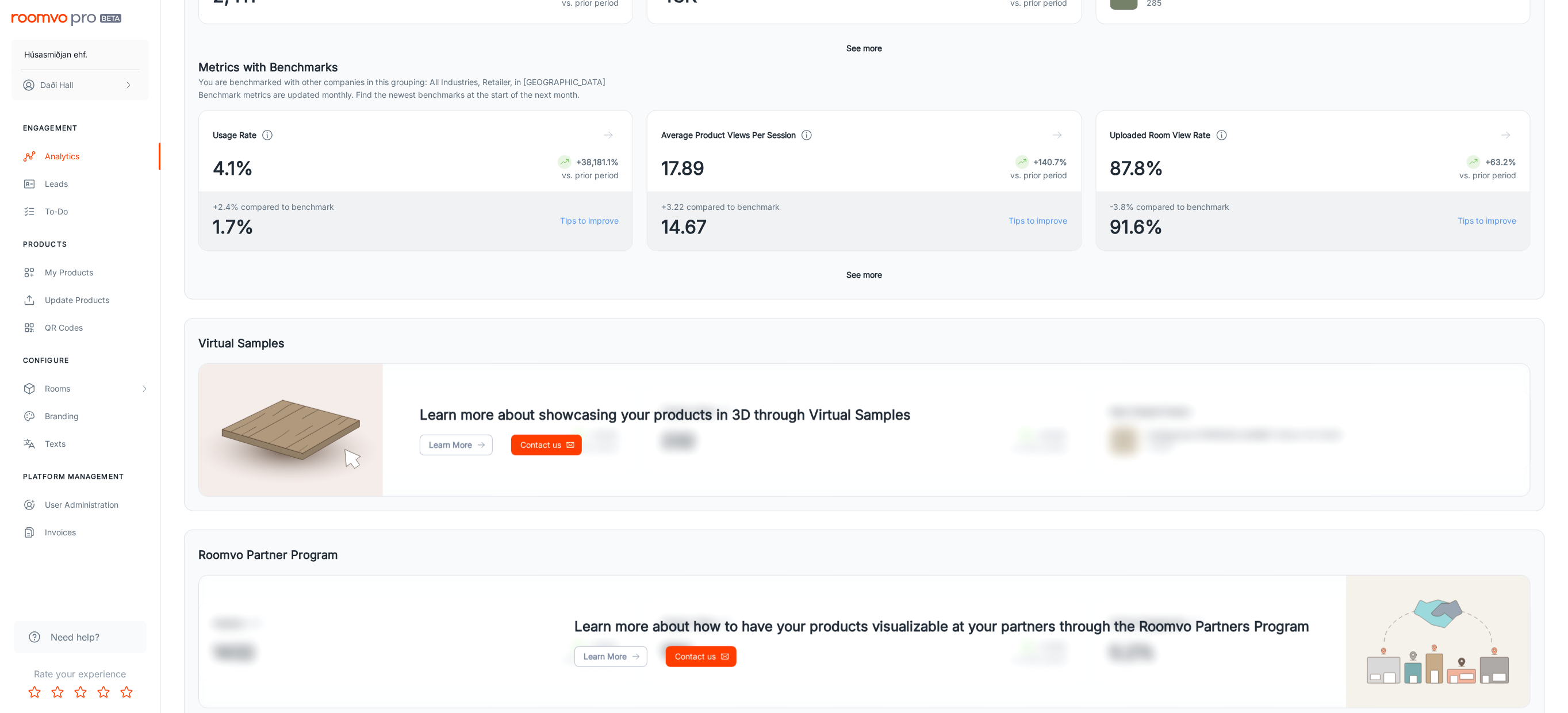
scroll to position [72, 0]
